Goal: Use online tool/utility: Utilize a website feature to perform a specific function

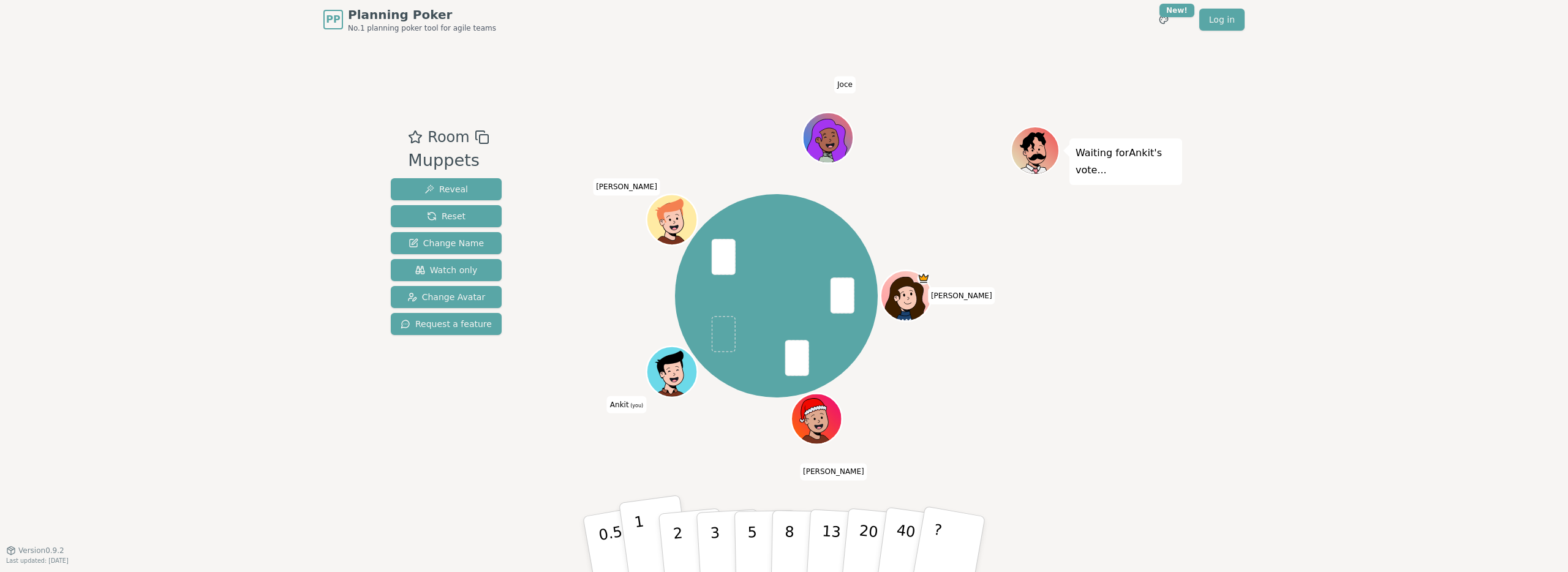
click at [646, 549] on button "1" at bounding box center [654, 544] width 73 height 99
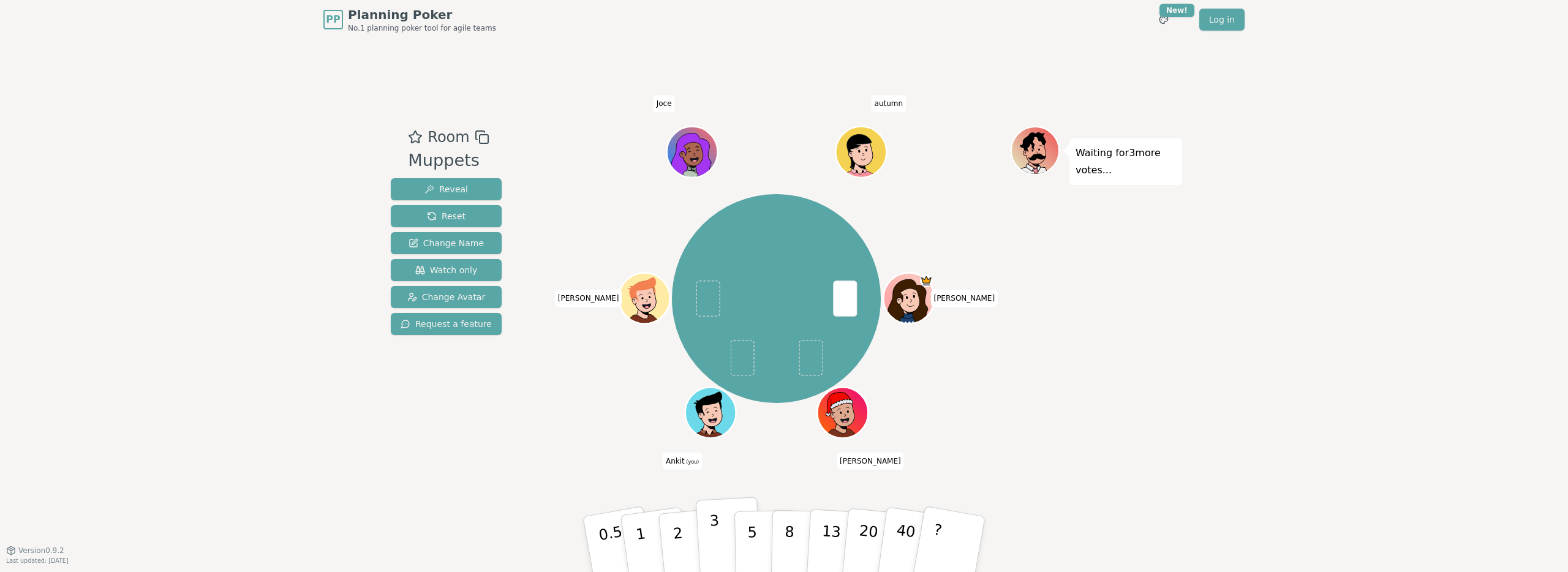
click at [714, 542] on p "3" at bounding box center [716, 546] width 14 height 67
click at [716, 517] on p "3" at bounding box center [716, 546] width 14 height 67
click at [712, 520] on p "3" at bounding box center [716, 546] width 14 height 67
click at [239, 268] on div "PP Planning Poker No.1 planning poker tool for agile teams Toggle theme New! Lo…" at bounding box center [784, 286] width 1568 height 572
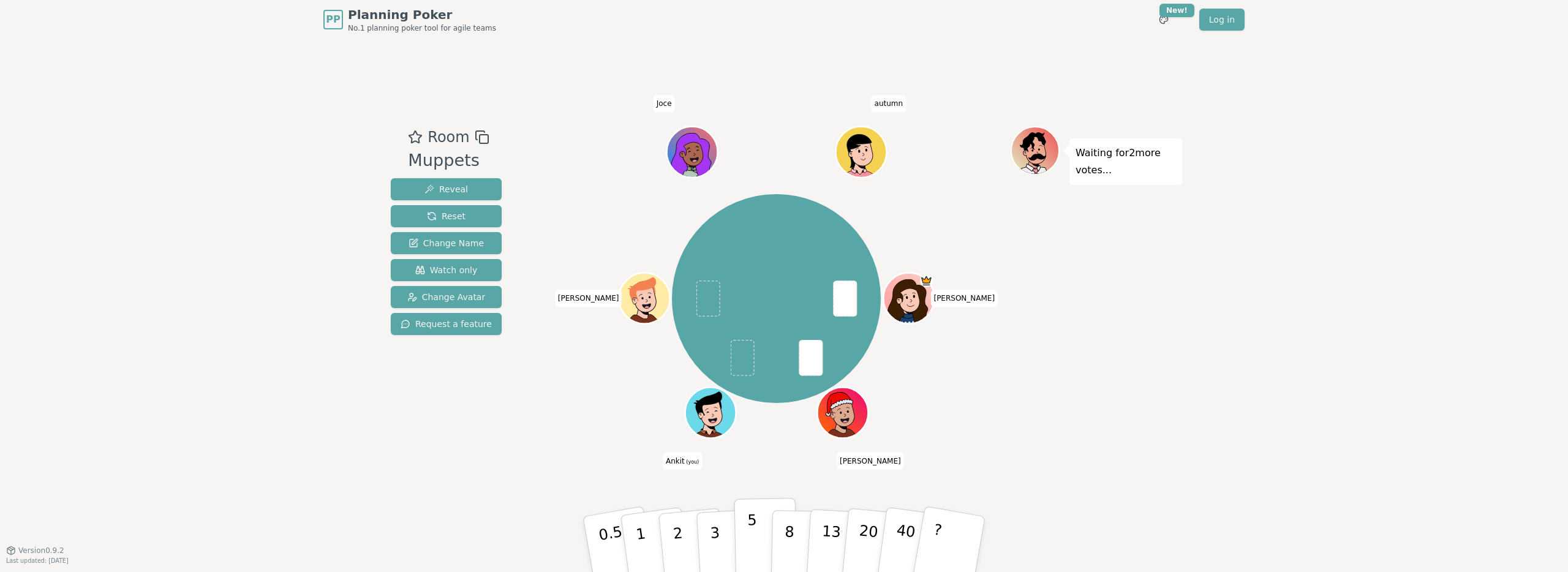
click at [746, 553] on button "5" at bounding box center [765, 544] width 63 height 93
click at [744, 534] on button "5" at bounding box center [765, 544] width 63 height 93
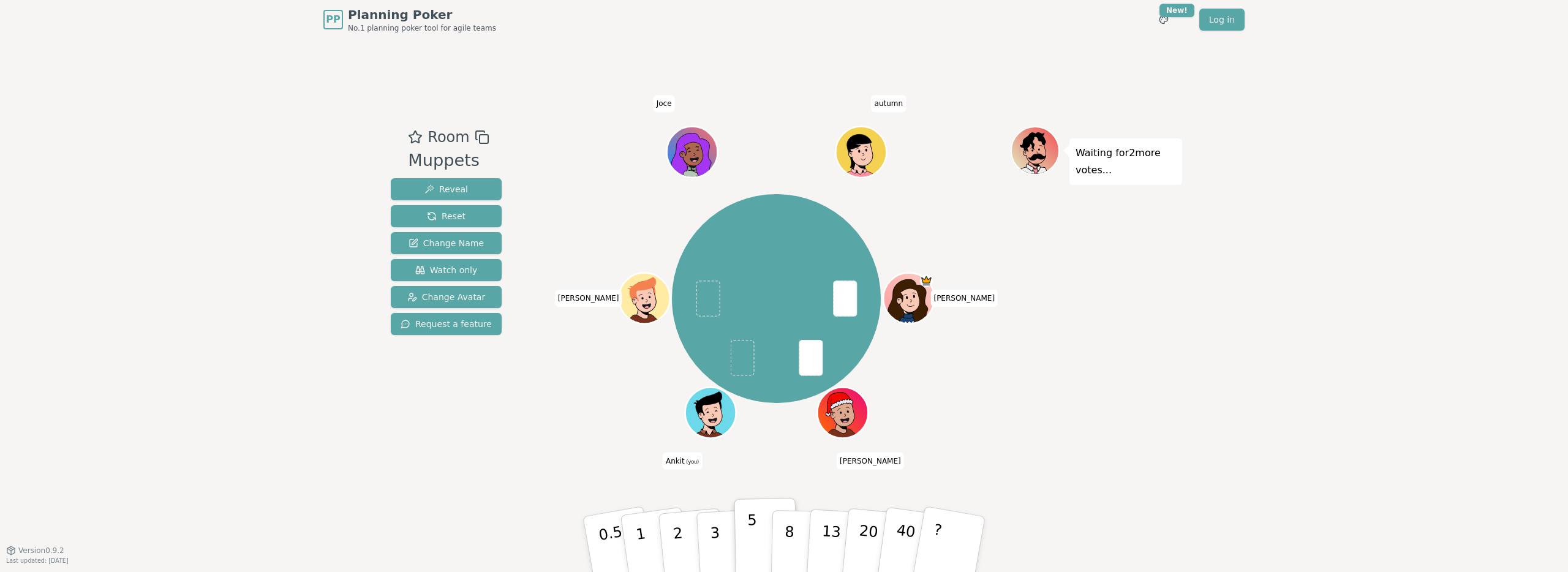
click at [744, 534] on button "5" at bounding box center [765, 544] width 63 height 93
click at [761, 501] on button "5" at bounding box center [765, 544] width 63 height 93
click at [750, 543] on p "5" at bounding box center [752, 544] width 10 height 66
